Goal: Complete application form

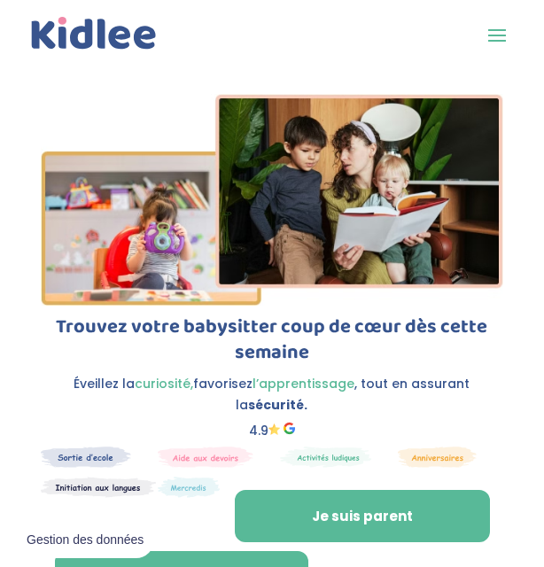
scroll to position [113, 0]
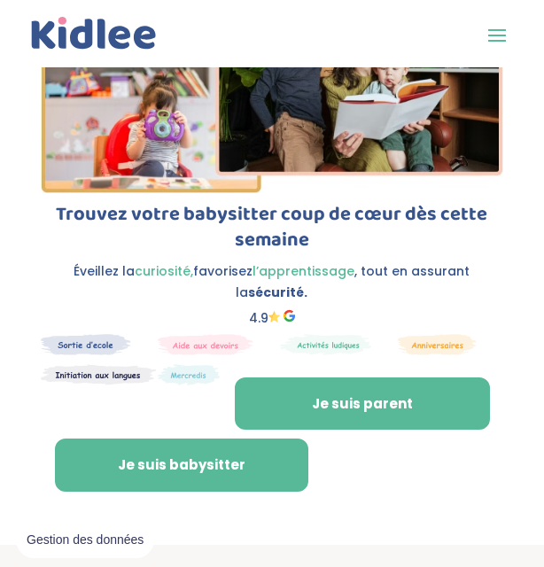
click at [183, 441] on link "Je suis babysitter" at bounding box center [181, 465] width 253 height 53
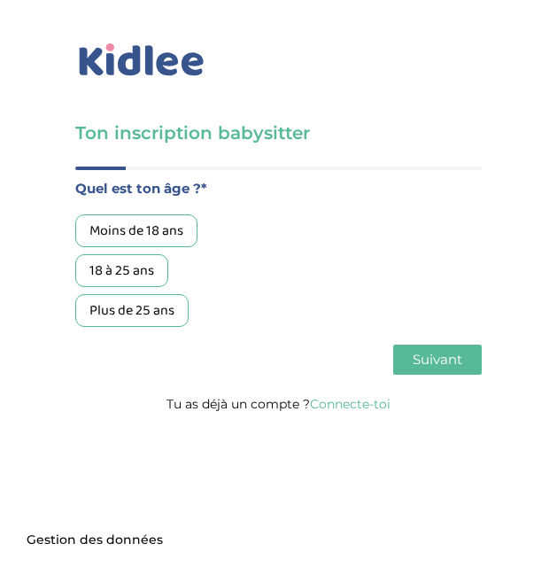
click at [129, 269] on div "18 à 25 ans" at bounding box center [121, 270] width 93 height 33
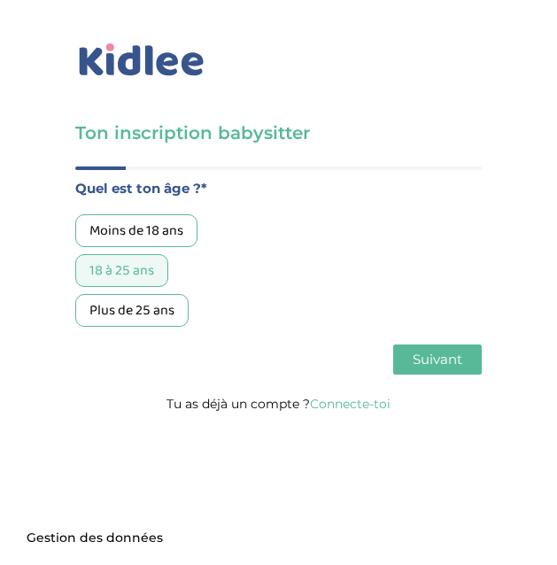
click at [280, 116] on div "Ton inscription babysitter Merci de vérifier que tous les champs sont remplis a…" at bounding box center [279, 212] width 584 height 425
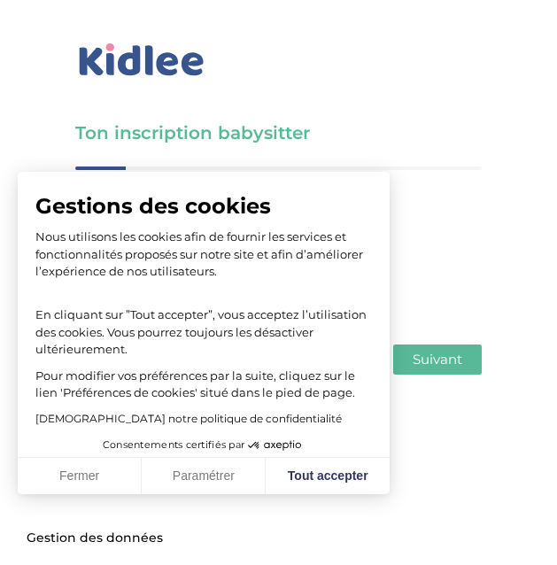
click at [75, 482] on button "Fermer" at bounding box center [80, 476] width 124 height 37
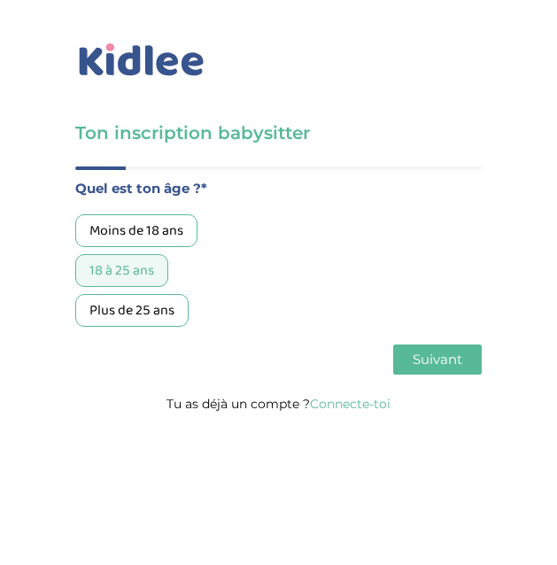
click at [136, 271] on div "18 à 25 ans" at bounding box center [121, 270] width 93 height 33
click at [413, 362] on span "Suivant" at bounding box center [438, 359] width 50 height 17
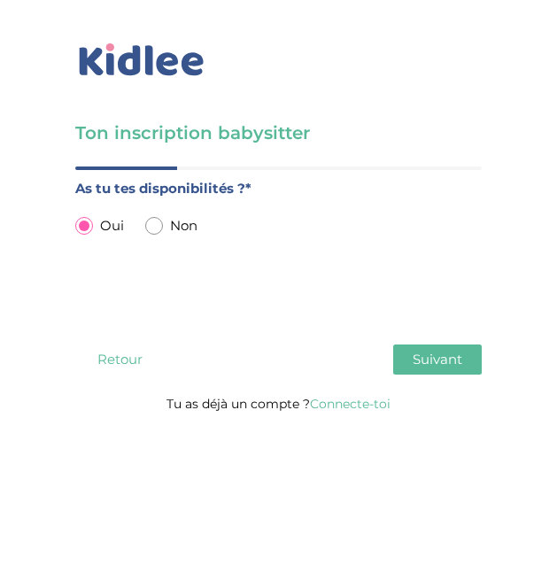
click at [439, 364] on span "Suivant" at bounding box center [438, 359] width 50 height 17
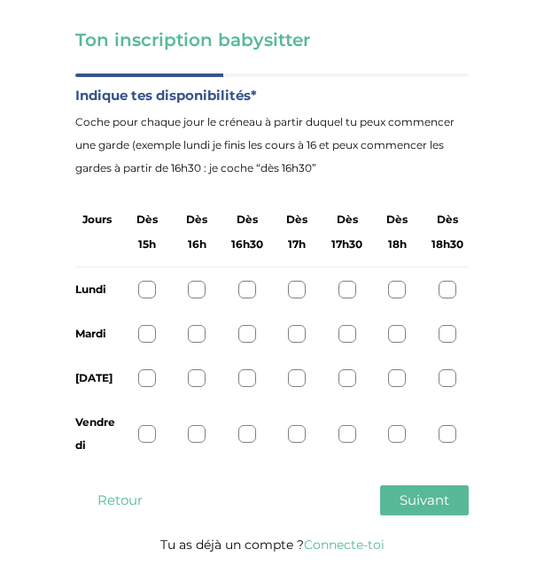
scroll to position [93, 0]
click at [197, 335] on div at bounding box center [197, 334] width 18 height 18
click at [195, 381] on div at bounding box center [197, 379] width 18 height 18
click at [397, 439] on div at bounding box center [397, 434] width 18 height 18
click at [408, 503] on span "Suivant" at bounding box center [425, 500] width 50 height 17
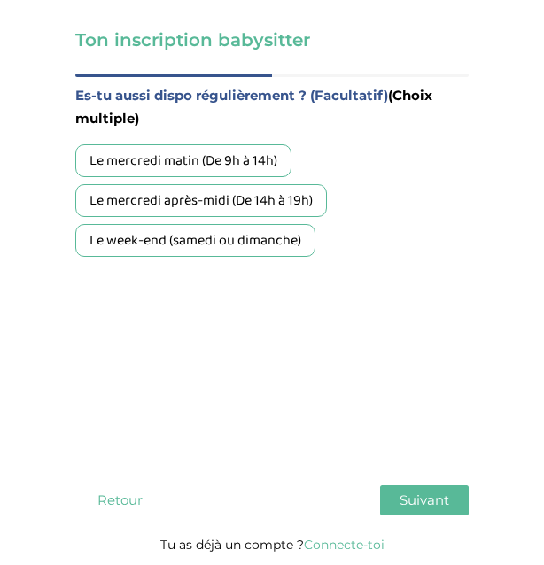
click at [262, 244] on div "Le week-end (samedi ou dimanche)" at bounding box center [195, 240] width 240 height 33
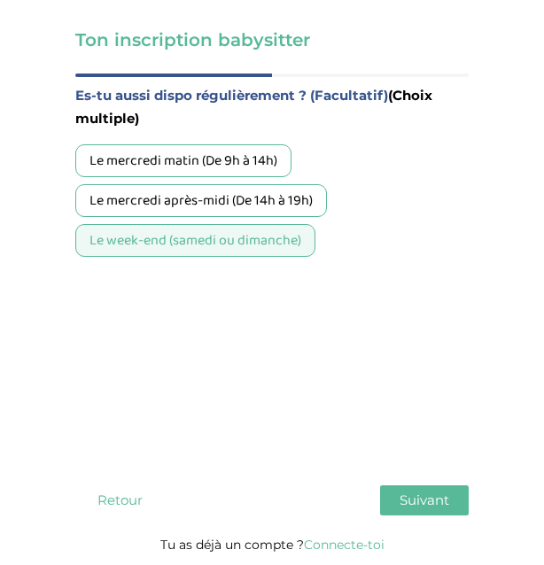
click at [272, 199] on div "Le mercredi après-midi (De 14h à 19h)" at bounding box center [201, 200] width 252 height 33
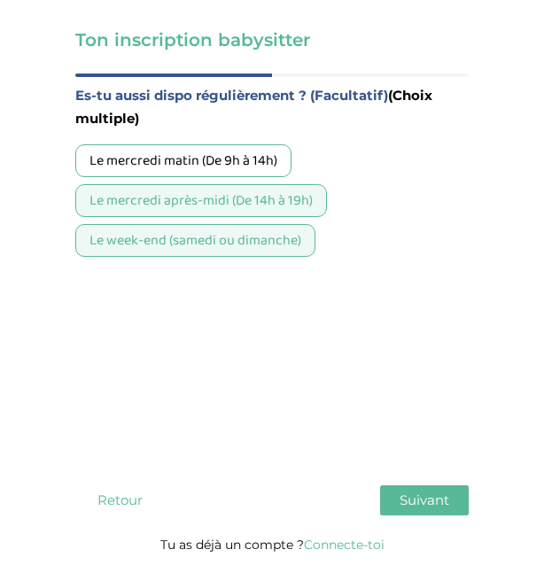
click at [256, 168] on div "Le mercredi matin (De 9h à 14h)" at bounding box center [183, 160] width 216 height 33
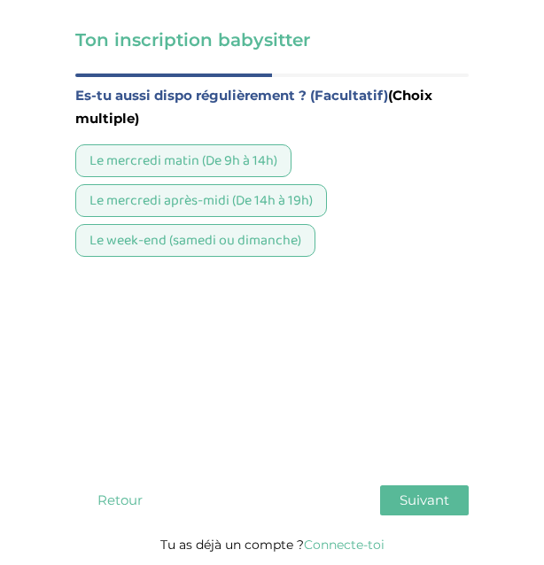
click at [240, 164] on div "Le mercredi matin (De 9h à 14h)" at bounding box center [183, 160] width 216 height 33
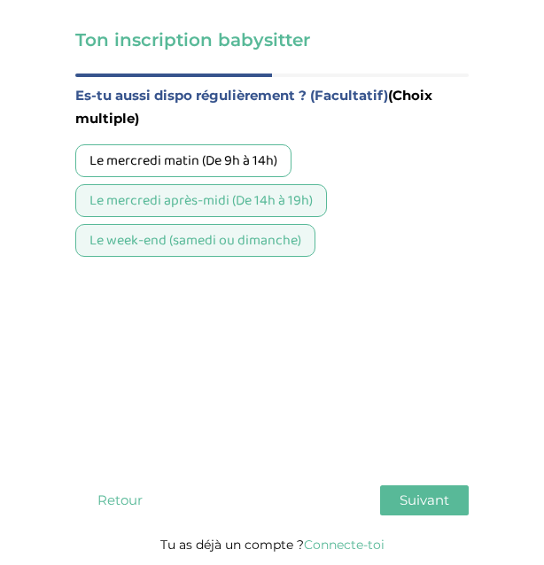
click at [414, 507] on span "Suivant" at bounding box center [425, 500] width 50 height 17
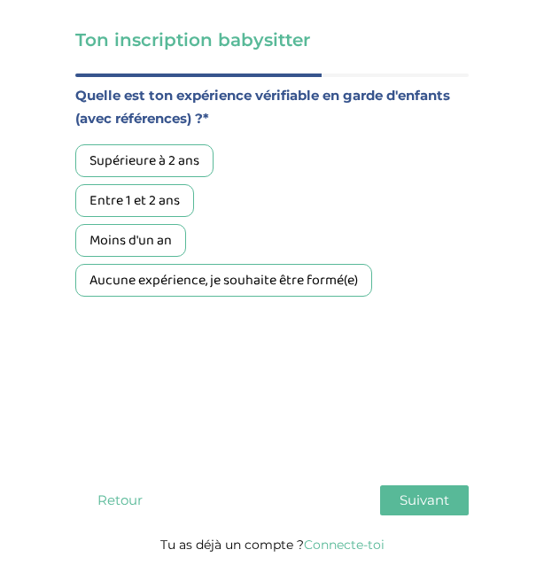
click at [165, 282] on div "Aucune expérience, je souhaite être formé(e)" at bounding box center [223, 280] width 297 height 33
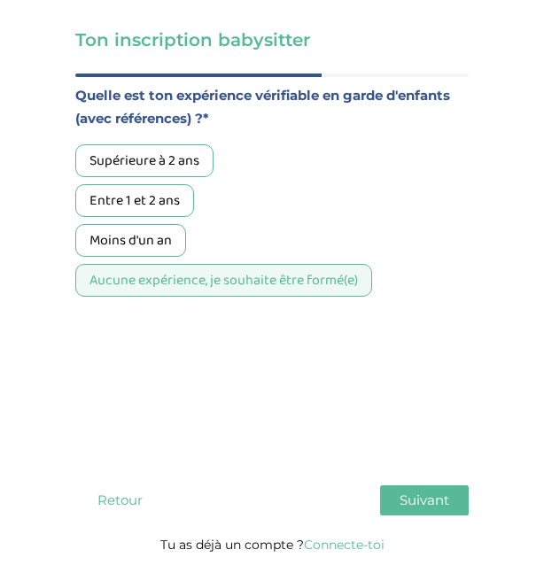
click at [415, 503] on span "Suivant" at bounding box center [425, 500] width 50 height 17
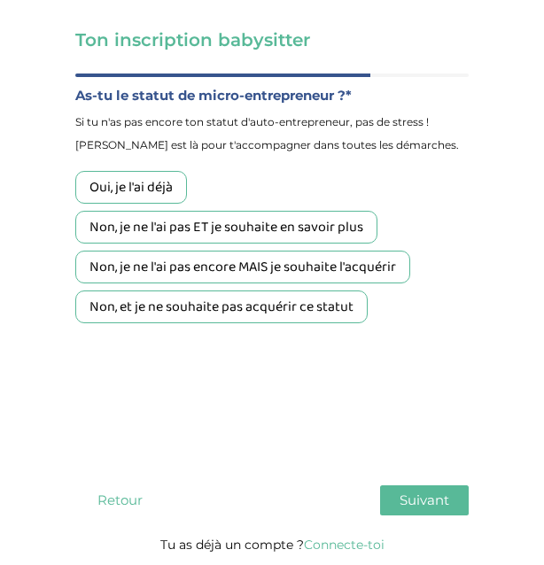
click at [237, 315] on div "Non, et je ne souhaite pas acquérir ce statut" at bounding box center [221, 307] width 292 height 33
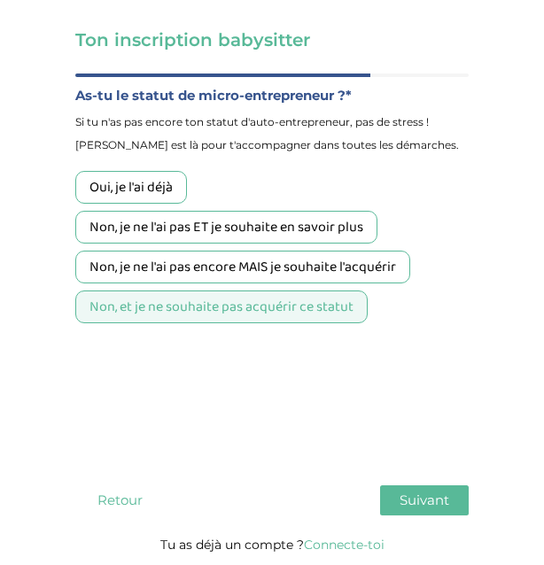
click at [417, 496] on span "Suivant" at bounding box center [425, 500] width 50 height 17
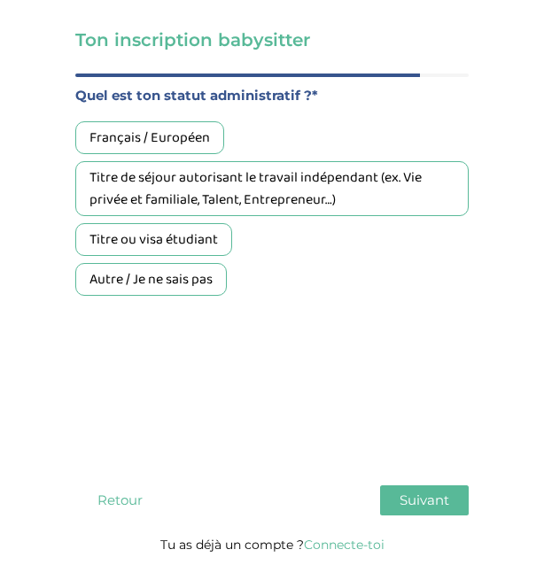
click at [295, 179] on div "Titre de séjour autorisant le travail indépendant (ex. Vie privée et familiale,…" at bounding box center [271, 188] width 393 height 55
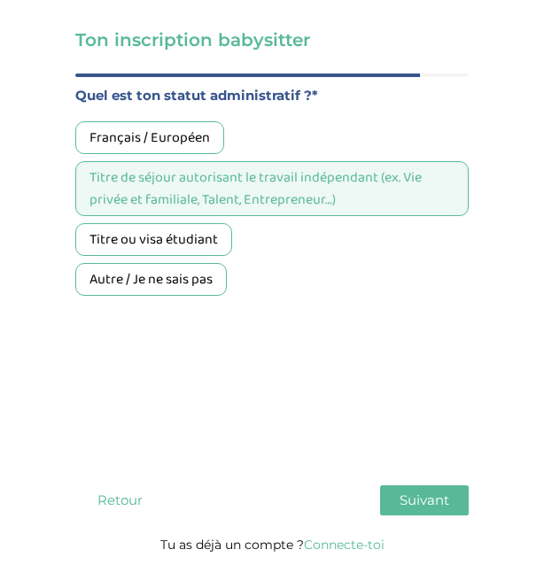
click at [416, 502] on span "Suivant" at bounding box center [425, 500] width 50 height 17
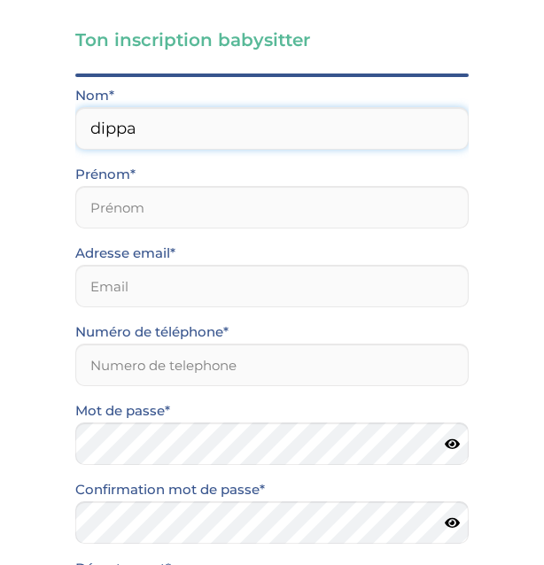
click at [128, 141] on input "dippa" at bounding box center [271, 128] width 393 height 43
click at [117, 127] on input "dippa" at bounding box center [271, 128] width 393 height 43
type input "Dippas"
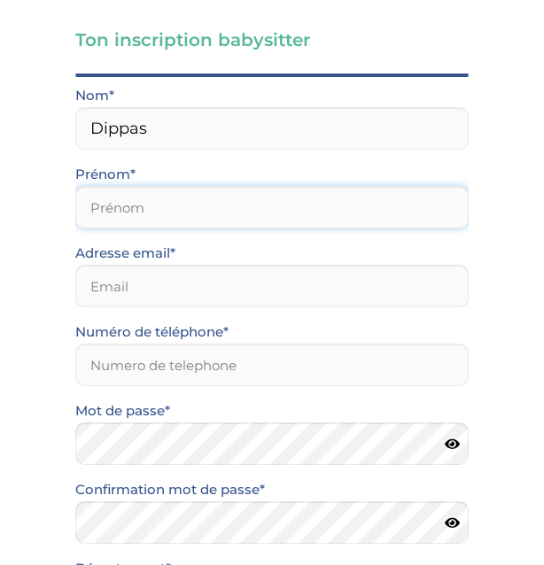
click at [288, 216] on input "text" at bounding box center [271, 207] width 393 height 43
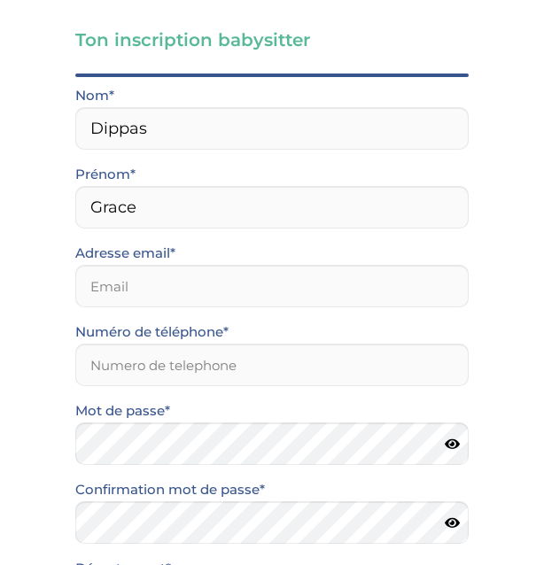
type input "Grace"
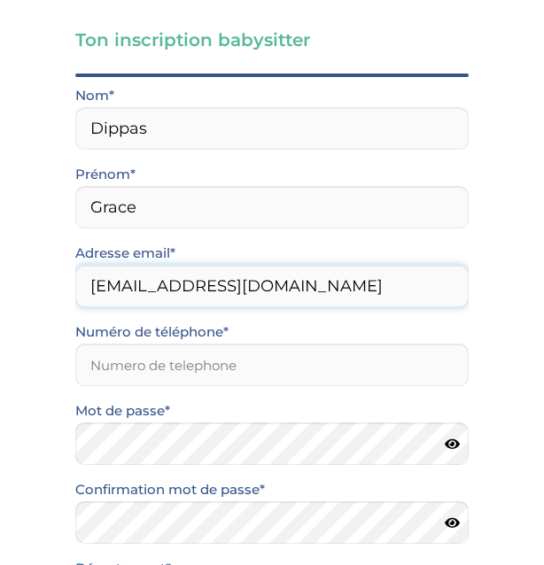
type input "helenadippas020@gmail.com"
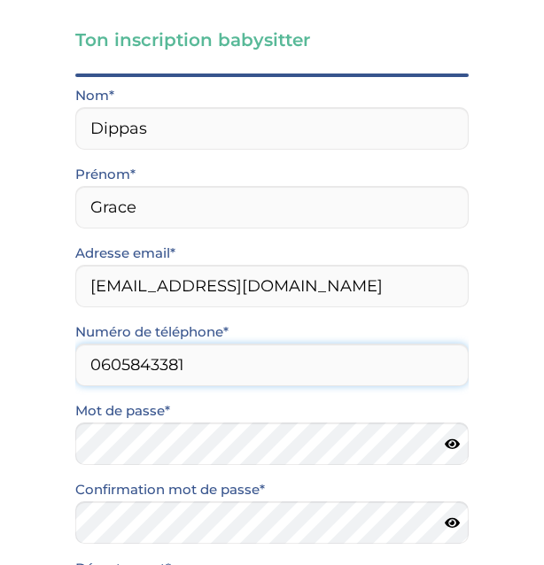
type input "0605843381"
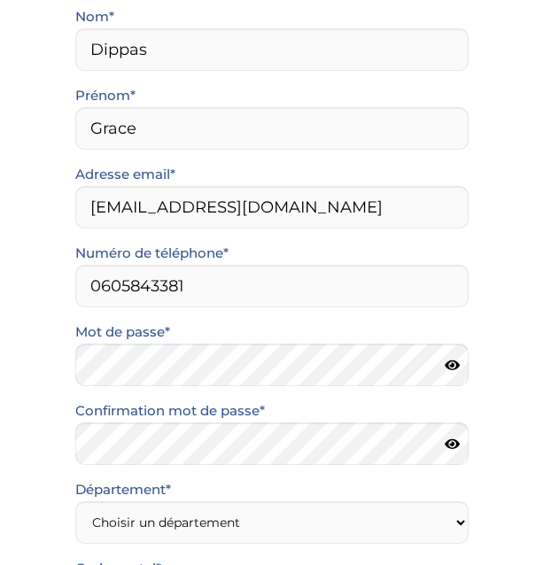
scroll to position [200, 0]
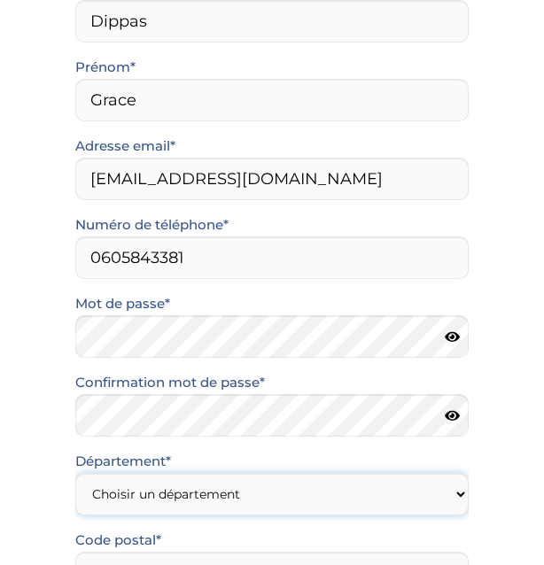
select select "75"
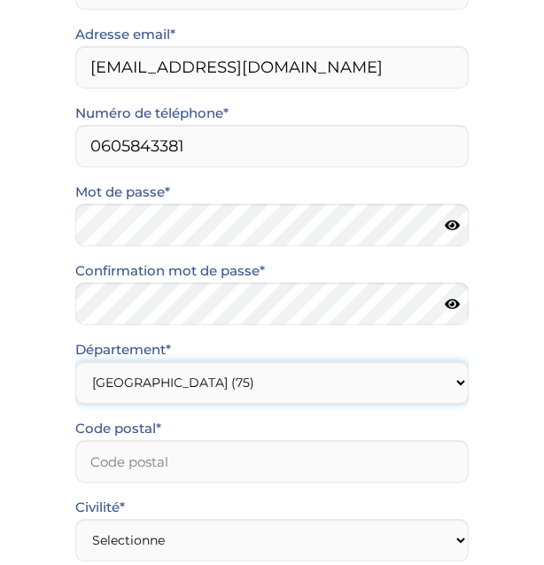
scroll to position [318, 0]
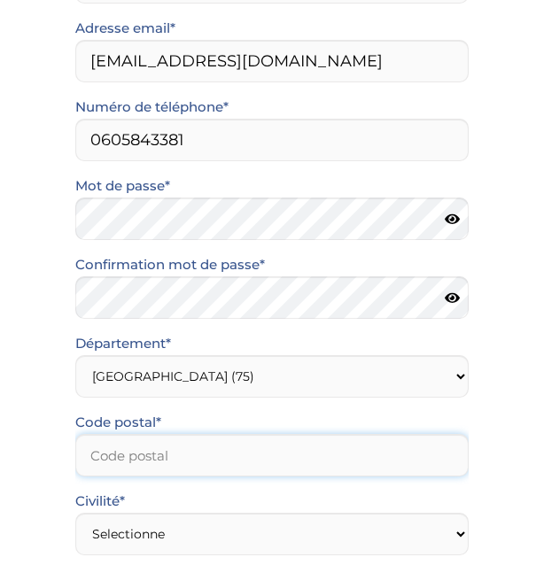
click at [178, 464] on input "Code postal*" at bounding box center [271, 455] width 393 height 43
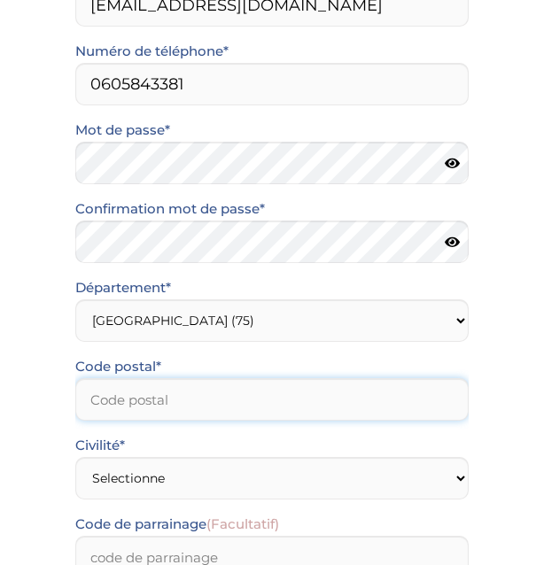
scroll to position [375, 0]
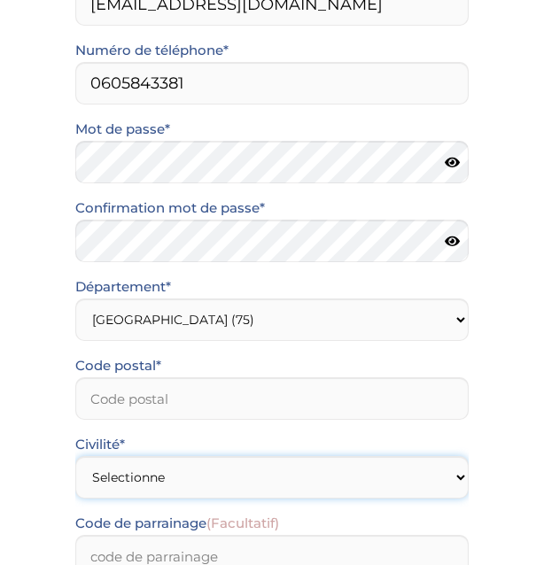
select select "1"
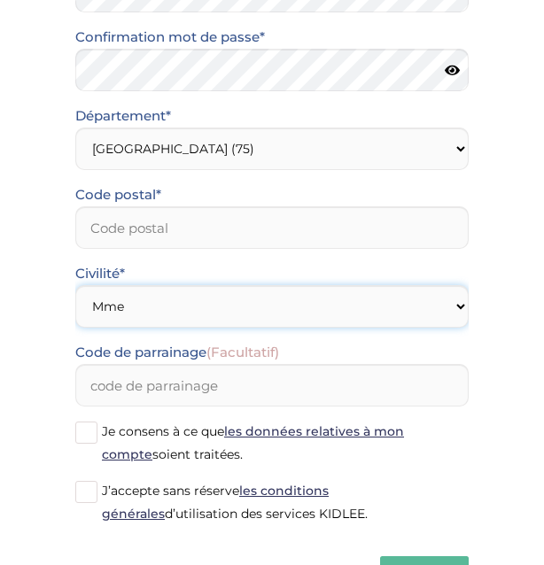
scroll to position [539, 0]
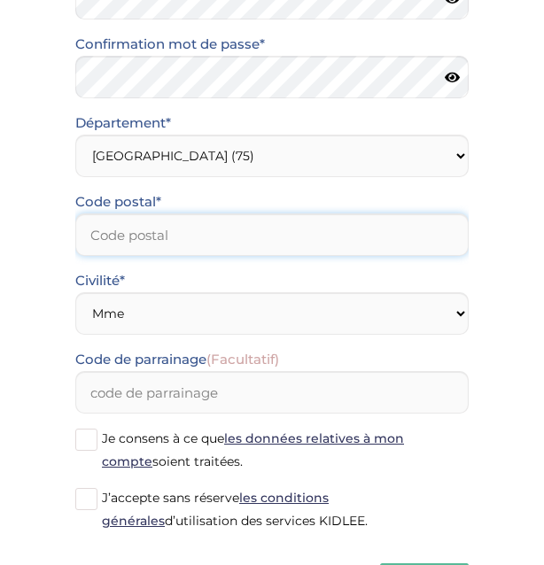
type input "1"
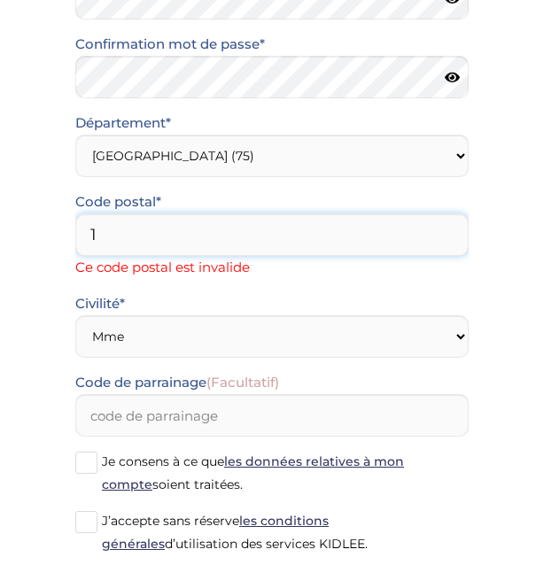
click at [449, 232] on input "1" at bounding box center [271, 235] width 393 height 43
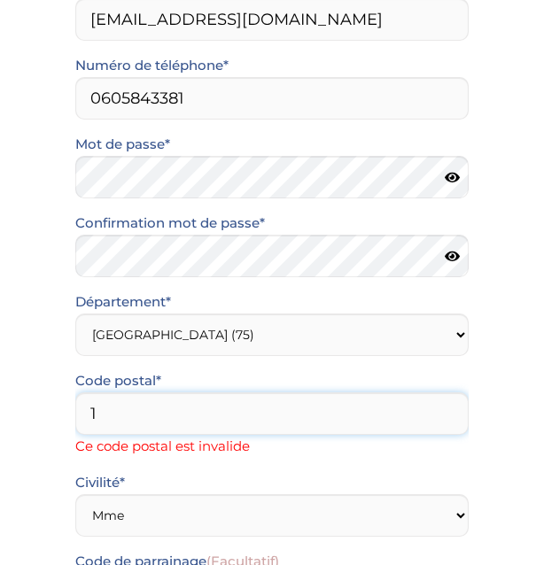
scroll to position [352, 0]
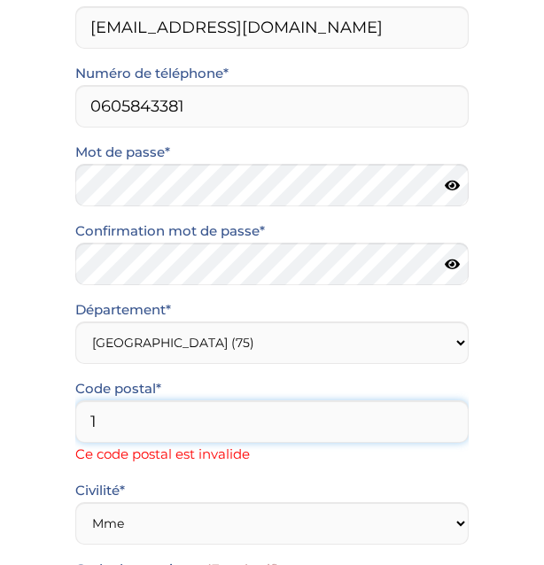
click at [206, 425] on input "1" at bounding box center [271, 422] width 393 height 43
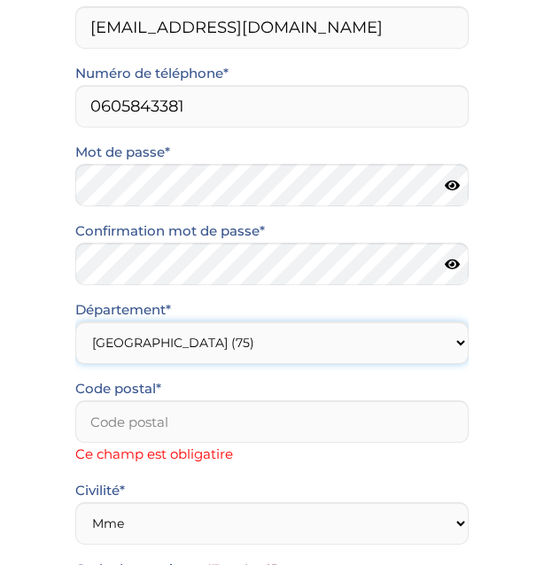
select select "77"
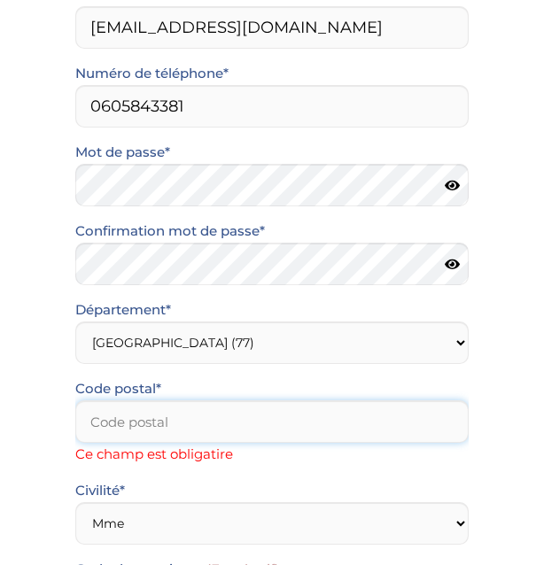
click at [249, 426] on input "Code postal*" at bounding box center [271, 422] width 393 height 43
type input "77140"
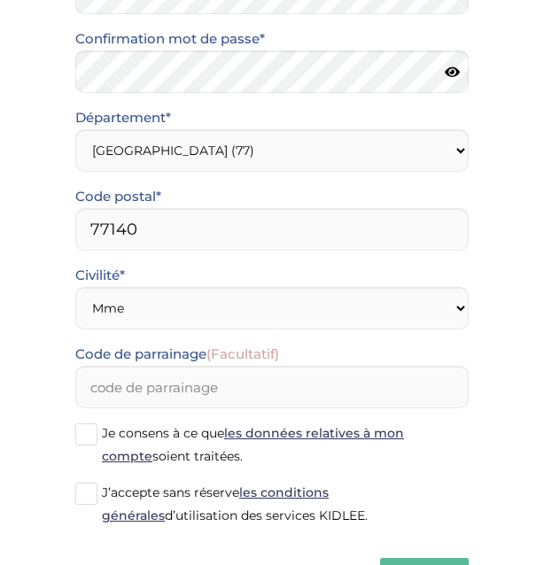
scroll to position [566, 0]
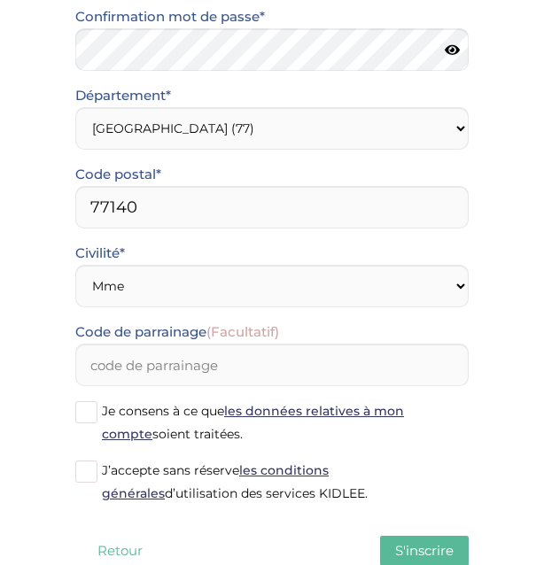
click at [189, 508] on div "J’accepte sans réserve les conditions générales d’utilisation des services KIDL…" at bounding box center [272, 488] width 420 height 59
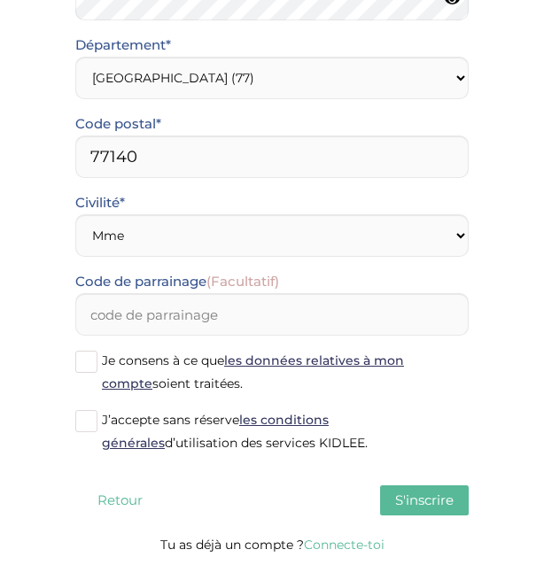
scroll to position [617, 0]
click at [90, 430] on span at bounding box center [86, 421] width 22 height 22
click at [0, 0] on input "J’accepte sans réserve les conditions générales d’utilisation des services KIDL…" at bounding box center [0, 0] width 0 height 0
click at [412, 505] on span "S'inscrire" at bounding box center [424, 500] width 58 height 17
click at [84, 361] on span at bounding box center [86, 362] width 22 height 22
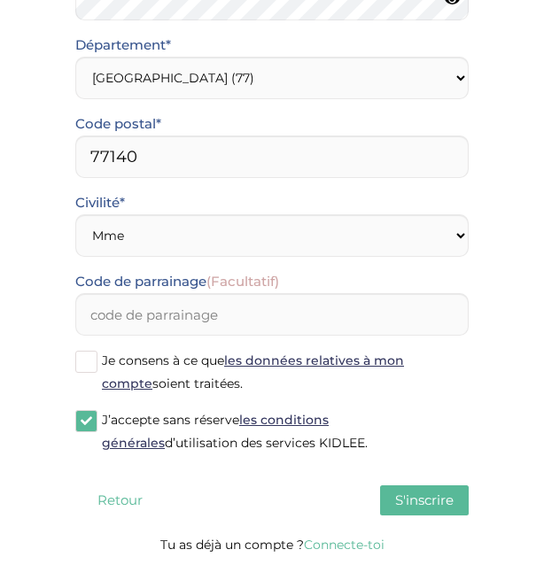
click at [0, 0] on input "Je consens à ce que les données relatives à mon compte soient traitées." at bounding box center [0, 0] width 0 height 0
click at [395, 499] on span "S'inscrire" at bounding box center [424, 500] width 58 height 17
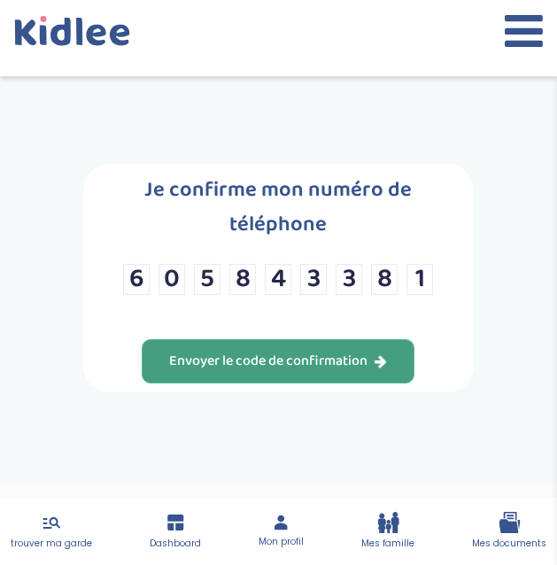
click at [280, 362] on button "Envoyer le code de confirmation" at bounding box center [278, 361] width 273 height 44
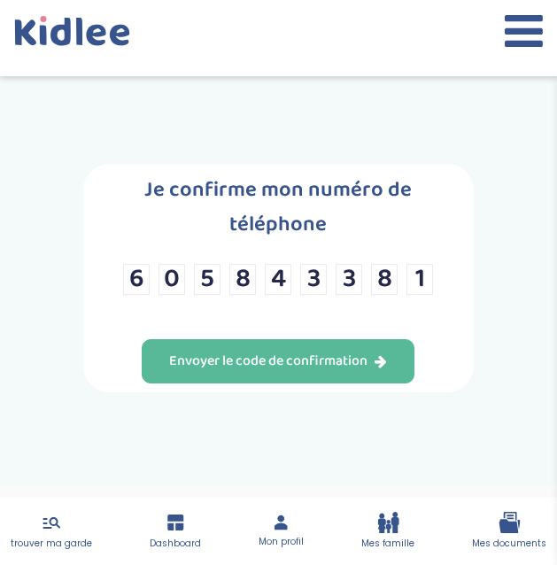
click at [212, 339] on div "Je confirme mon numéro de téléphone 6 0 5 8 4 3 3 8 1 Envoyer le code de confir…" at bounding box center [278, 278] width 390 height 229
click at [381, 335] on div "Je confirme mon numéro de téléphone 6 0 5 8 4 3 3 8 1 Envoyer le code de confir…" at bounding box center [278, 278] width 390 height 229
click at [368, 339] on div "Je confirme mon numéro de téléphone 6 0 5 8 4 3 3 8 1 Envoyer le code de confir…" at bounding box center [278, 278] width 390 height 229
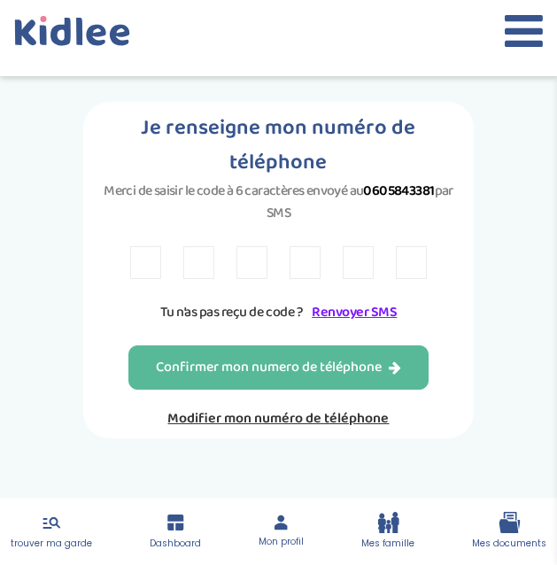
click at [316, 408] on link "Modifier mon numéro de téléphone" at bounding box center [279, 419] width 300 height 22
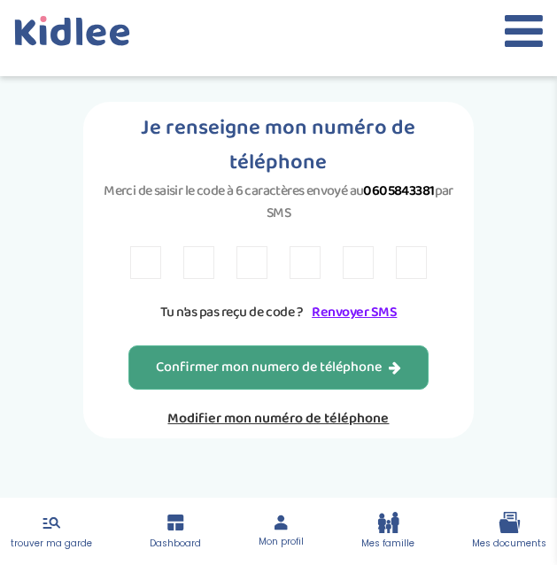
click at [312, 408] on link "Modifier mon numéro de téléphone" at bounding box center [279, 419] width 300 height 22
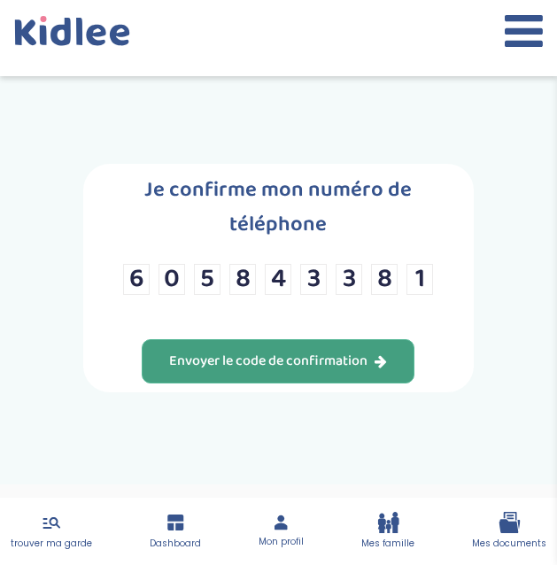
click at [375, 355] on icon "button" at bounding box center [381, 362] width 12 height 14
click at [373, 338] on div "Je confirme mon numéro de téléphone 6 0 5 8 4 3 3 8 1 Envoyer le code de confir…" at bounding box center [278, 278] width 390 height 229
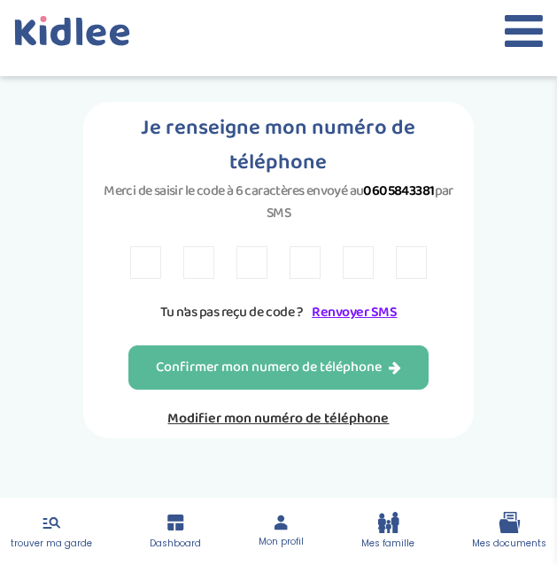
click at [154, 246] on input "text" at bounding box center [145, 262] width 31 height 33
click at [346, 301] on link "Renvoyer SMS" at bounding box center [354, 312] width 85 height 22
